Goal: Task Accomplishment & Management: Complete application form

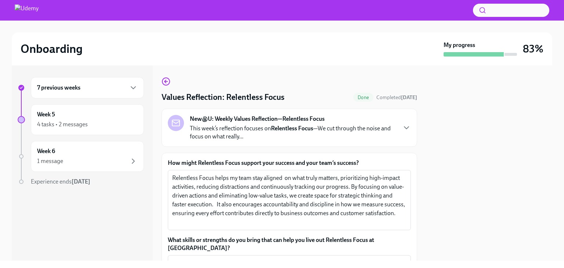
click at [96, 92] on div "7 previous weeks" at bounding box center [87, 87] width 101 height 9
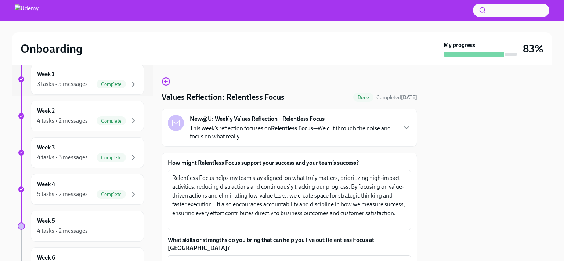
scroll to position [167, 0]
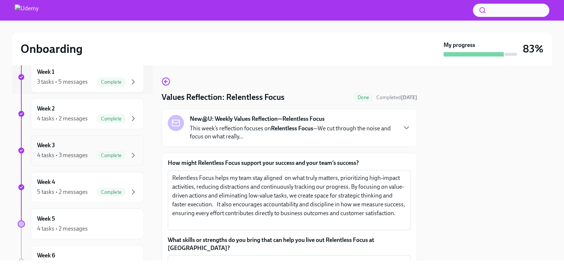
click at [72, 151] on div "4 tasks • 3 messages" at bounding box center [62, 155] width 51 height 8
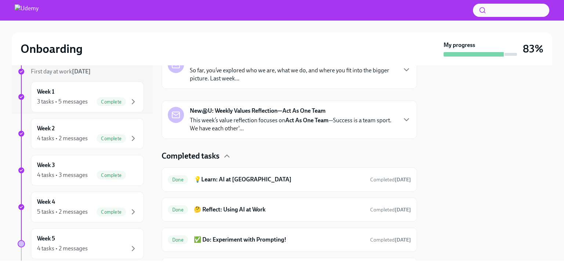
scroll to position [154, 0]
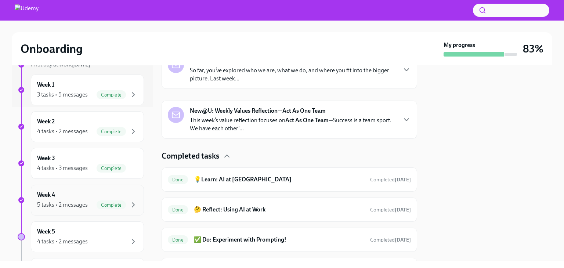
click at [97, 201] on div "Complete" at bounding box center [117, 205] width 41 height 9
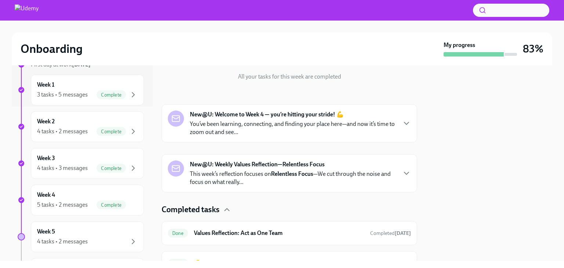
scroll to position [76, 0]
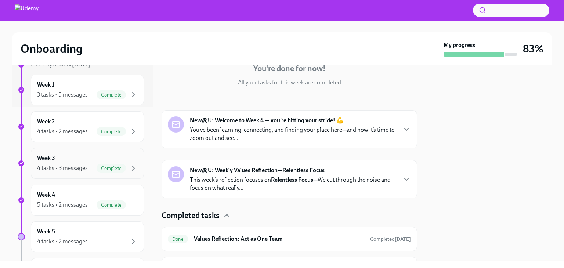
click at [83, 159] on div "Week 3 4 tasks • 3 messages Complete" at bounding box center [87, 163] width 101 height 18
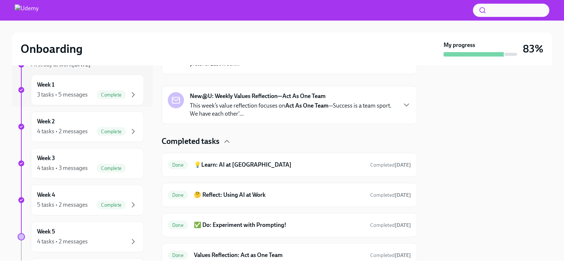
scroll to position [220, 0]
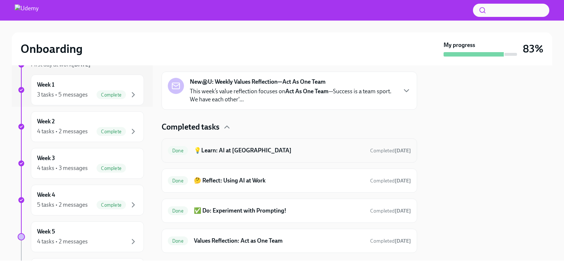
click at [316, 143] on div "Done 💡Learn: AI at [GEOGRAPHIC_DATA] Completed [DATE]" at bounding box center [290, 151] width 256 height 24
click at [284, 154] on h6 "💡Learn: AI at [GEOGRAPHIC_DATA]" at bounding box center [279, 151] width 171 height 8
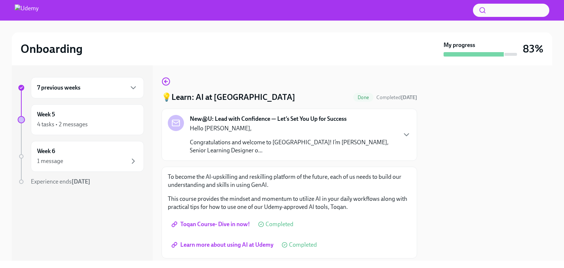
click at [227, 245] on span "Learn more about using AI at Udemy" at bounding box center [223, 244] width 101 height 7
